Goal: Information Seeking & Learning: Learn about a topic

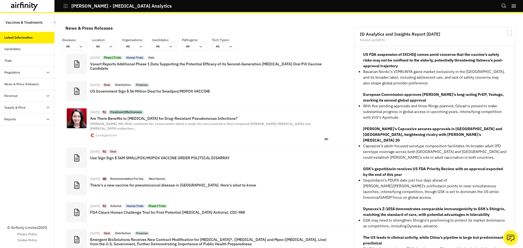
scroll to position [336, 159]
click at [64, 11] on div "[PERSON_NAME] - [MEDICAL_DATA] Analytics" at bounding box center [86, 6] width 172 height 12
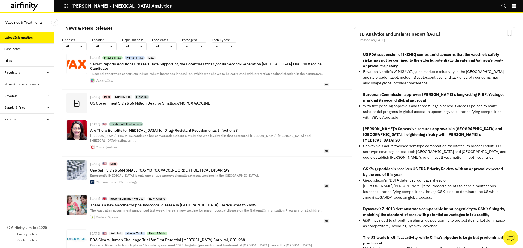
click at [64, 8] on icon "button" at bounding box center [65, 6] width 5 height 5
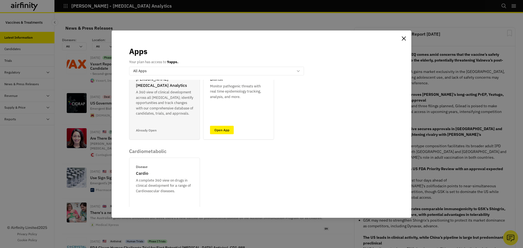
scroll to position [109, 0]
click at [40, 150] on div "Apps Your plan has access to 9 apps. All Apps Airfinity One ID Disease COVID-19…" at bounding box center [261, 124] width 523 height 248
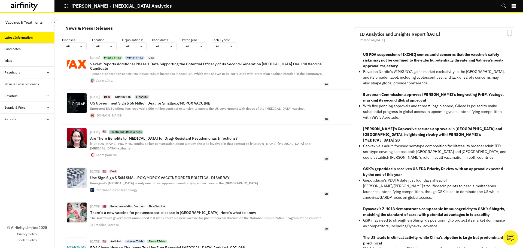
click at [65, 8] on button "[PERSON_NAME] - [MEDICAL_DATA] Analytics" at bounding box center [117, 5] width 108 height 9
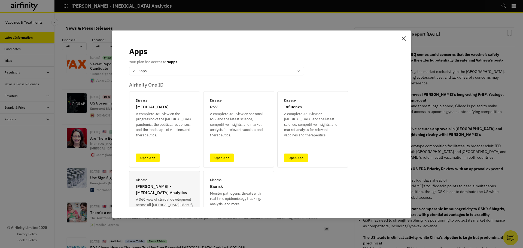
click at [31, 9] on div "Apps Your plan has access to 9 apps. option All Apps, selected. Select is focus…" at bounding box center [261, 124] width 523 height 248
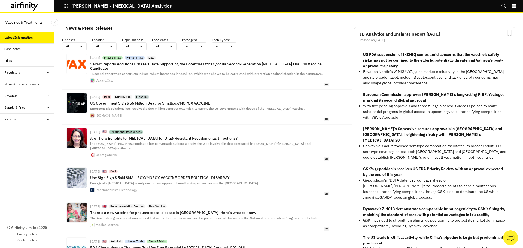
click at [21, 8] on icon at bounding box center [24, 6] width 27 height 9
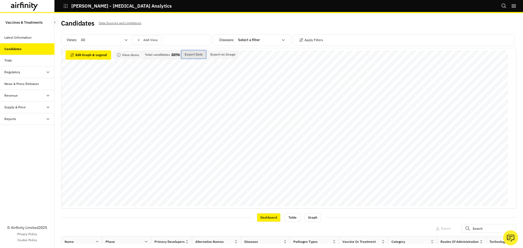
click at [193, 52] on button "Export Data" at bounding box center [194, 54] width 25 height 8
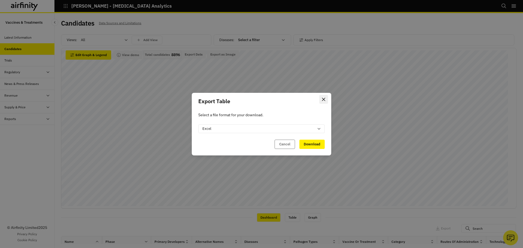
click at [325, 99] on icon "Close" at bounding box center [323, 99] width 3 height 3
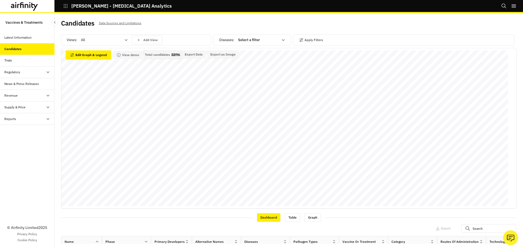
click at [45, 66] on div "Trials" at bounding box center [27, 61] width 55 height 12
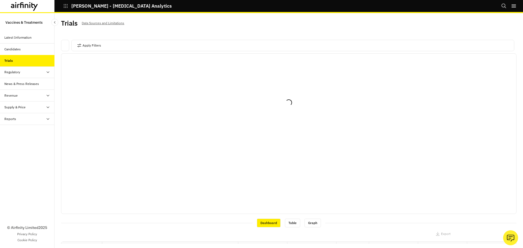
click at [42, 64] on div "Trials" at bounding box center [27, 61] width 55 height 12
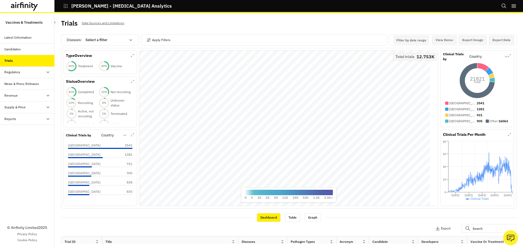
click at [103, 42] on div at bounding box center [106, 40] width 40 height 7
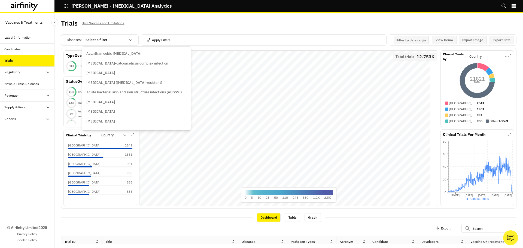
click at [30, 158] on div "© Airfinity Limited 2025 Privacy Policy Cookie Policy" at bounding box center [27, 186] width 55 height 123
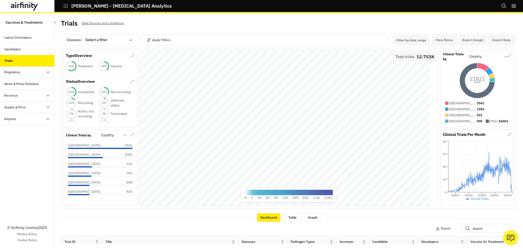
click at [102, 41] on div at bounding box center [106, 40] width 40 height 7
type input ","
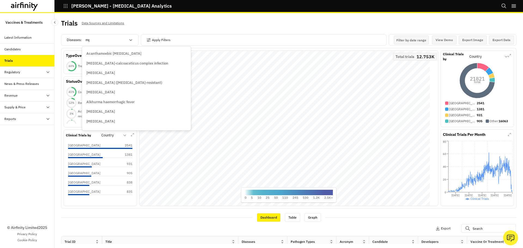
type input "mpox"
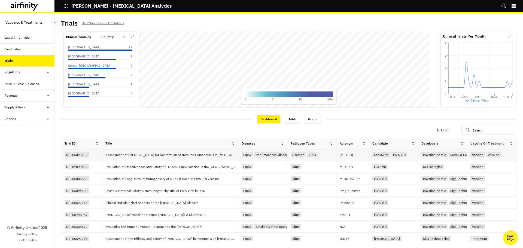
scroll to position [128, 0]
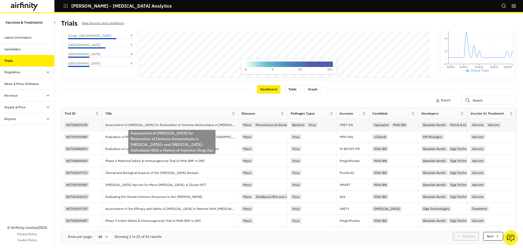
click at [142, 126] on p "Assessment of Metformin for Restoration of Immune Homeostasis in HIV+ and HIV- …" at bounding box center [171, 124] width 133 height 5
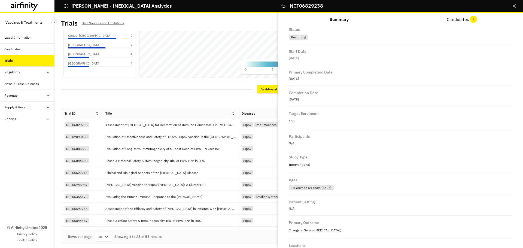
scroll to position [360, 0]
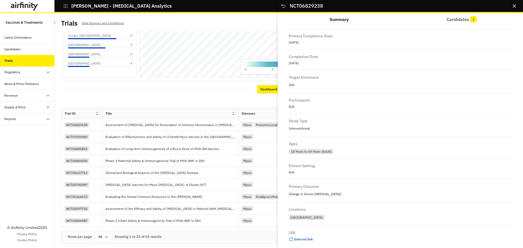
click at [514, 8] on button "Close" at bounding box center [514, 6] width 9 height 9
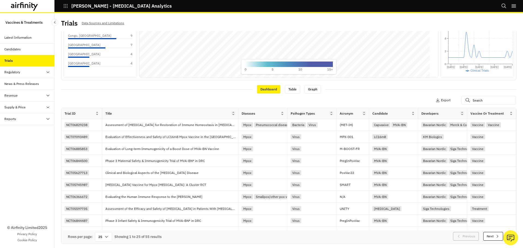
click at [170, 99] on div "Apply Filters 1 Columns Export" at bounding box center [289, 101] width 456 height 14
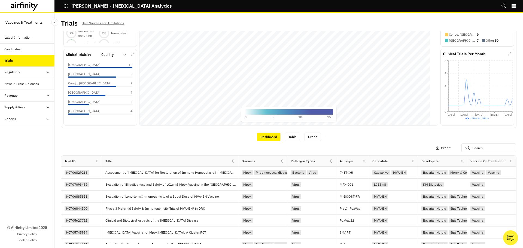
scroll to position [0, 0]
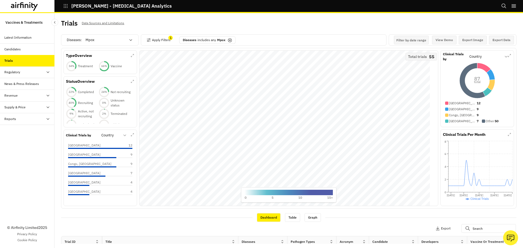
click at [44, 162] on div "© Airfinity Limited 2025 Privacy Policy Cookie Policy" at bounding box center [27, 186] width 55 height 123
click at [111, 66] on p "Vaccine" at bounding box center [116, 66] width 11 height 5
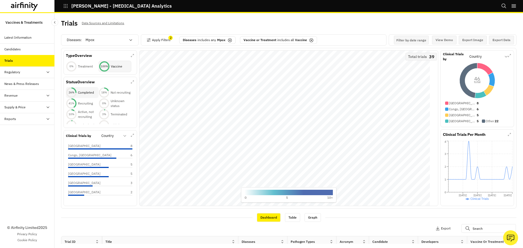
click at [87, 92] on p "Completed" at bounding box center [86, 92] width 16 height 5
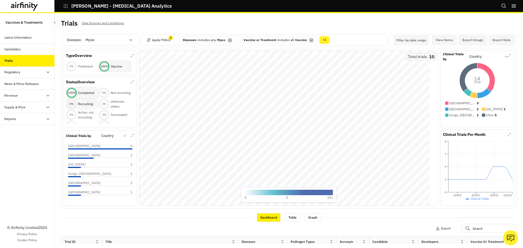
click at [85, 102] on p "Recruiting" at bounding box center [85, 104] width 15 height 5
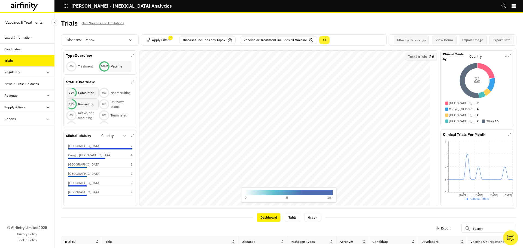
click at [113, 136] on div at bounding box center [110, 136] width 19 height 7
click at [119, 150] on div "Candidate" at bounding box center [125, 149] width 46 height 5
click at [88, 157] on div "LC16m8 2" at bounding box center [100, 155] width 64 height 5
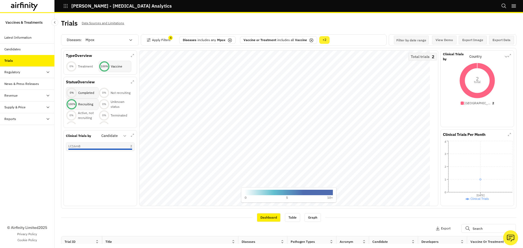
click at [82, 102] on div "100 % Recruiting" at bounding box center [82, 104] width 33 height 11
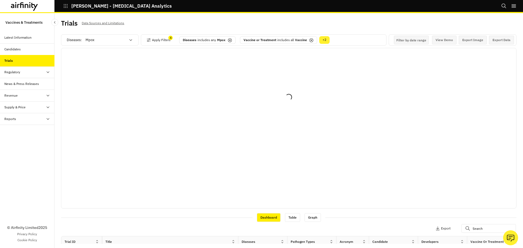
click at [311, 40] on icon at bounding box center [312, 41] width 2 height 2
click at [302, 41] on div "+ 1" at bounding box center [302, 40] width 10 height 8
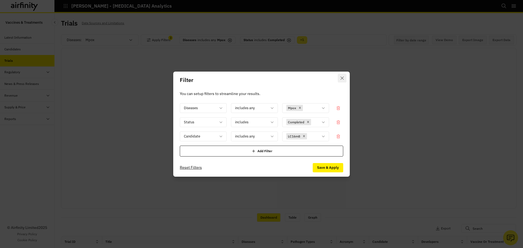
click at [340, 78] on button "Close" at bounding box center [342, 78] width 9 height 9
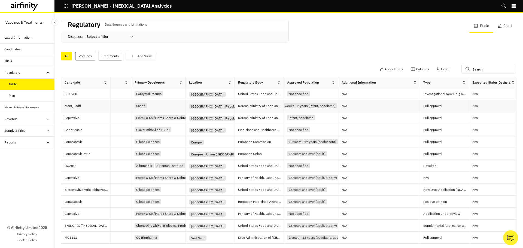
scroll to position [0, 108]
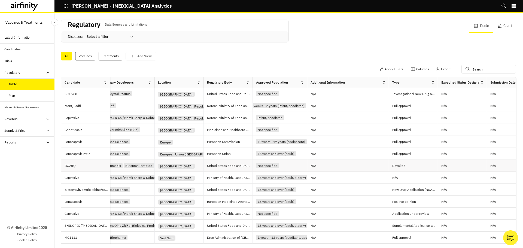
click at [408, 167] on p "Revoked" at bounding box center [415, 165] width 46 height 5
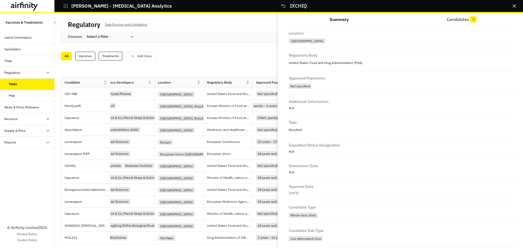
scroll to position [125, 0]
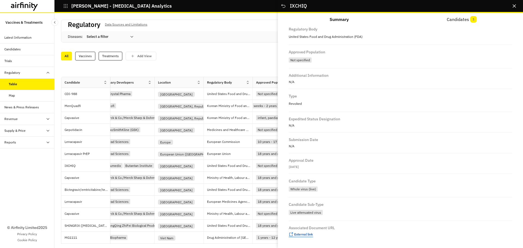
click at [297, 236] on span "External link" at bounding box center [303, 234] width 19 height 4
click at [514, 2] on button "Close" at bounding box center [514, 6] width 9 height 9
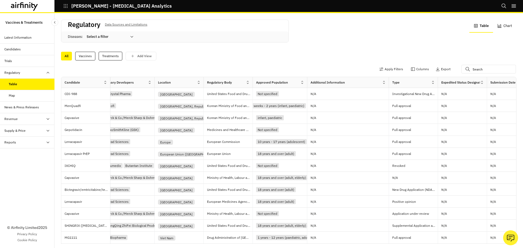
click at [30, 134] on div "Supply & Price" at bounding box center [27, 131] width 55 height 12
click at [32, 128] on div "Supply & Price" at bounding box center [27, 131] width 55 height 12
click at [19, 142] on div "Table" at bounding box center [32, 142] width 46 height 5
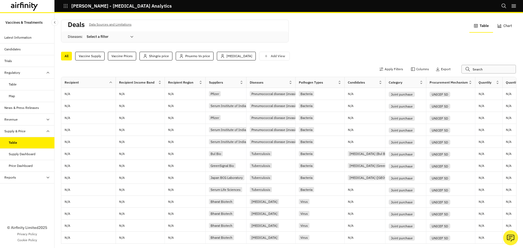
click at [467, 72] on input "text" at bounding box center [489, 69] width 55 height 9
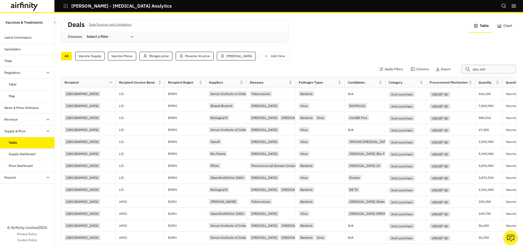
type input "who mi4"
click at [16, 180] on div "Reports" at bounding box center [10, 177] width 12 height 5
click at [16, 189] on div "Reports" at bounding box center [15, 189] width 12 height 5
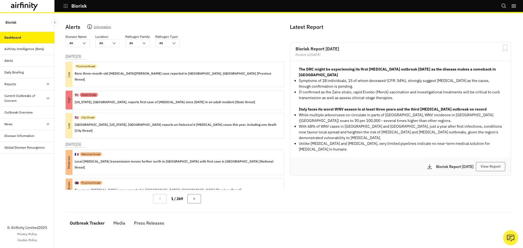
click at [65, 7] on icon "button" at bounding box center [65, 6] width 5 height 5
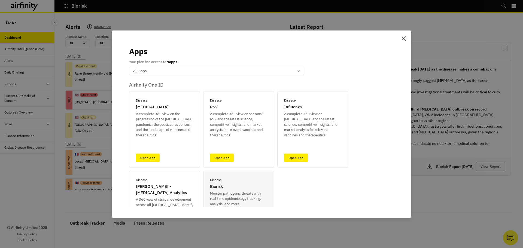
click at [177, 24] on div "Apps Your plan has access to 9 apps. All Apps Airfinity One ID Disease [MEDICAL…" at bounding box center [261, 124] width 523 height 248
